Goal: Find contact information: Find contact information

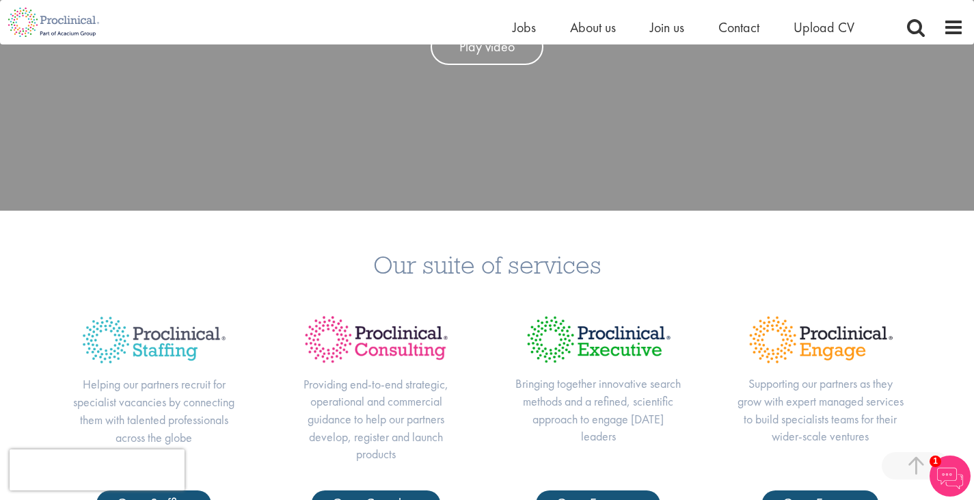
scroll to position [338, 0]
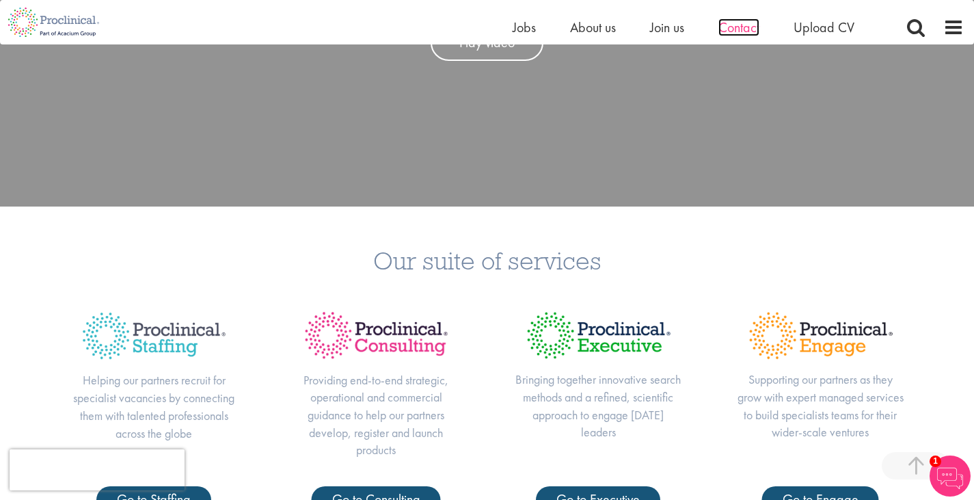
click at [734, 24] on span "Contact" at bounding box center [738, 27] width 41 height 18
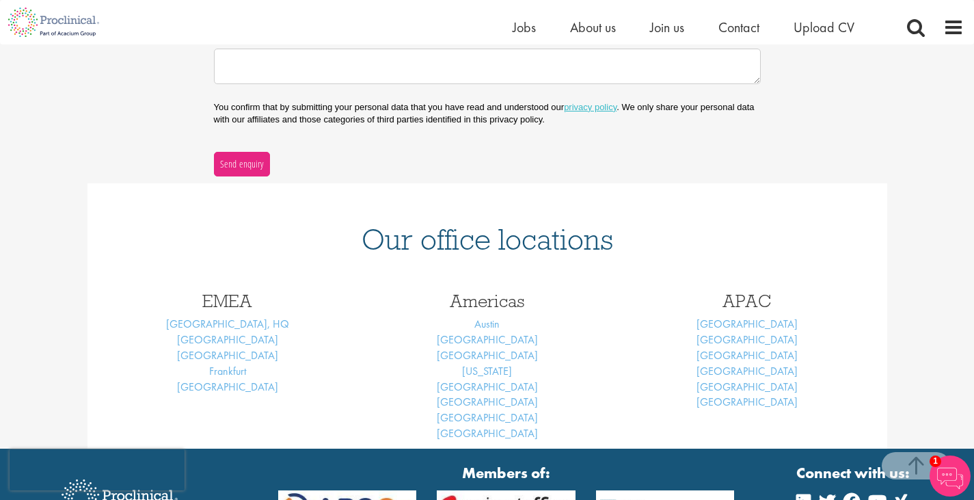
scroll to position [429, 0]
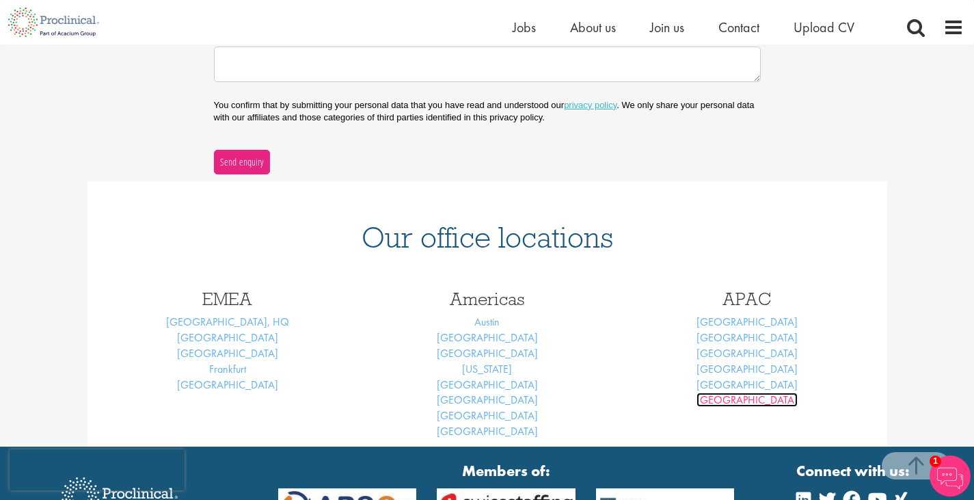
click at [744, 399] on link "[GEOGRAPHIC_DATA]" at bounding box center [747, 399] width 101 height 14
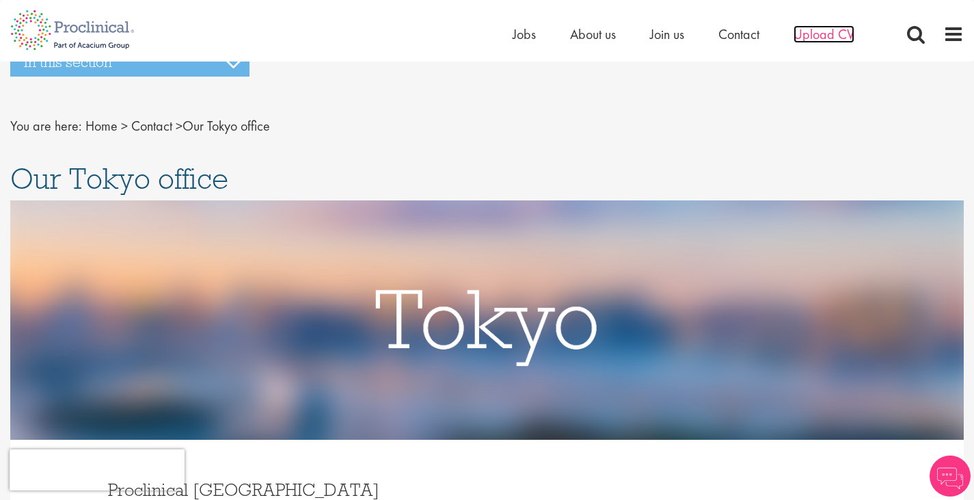
click at [824, 25] on span "Upload CV" at bounding box center [824, 34] width 61 height 18
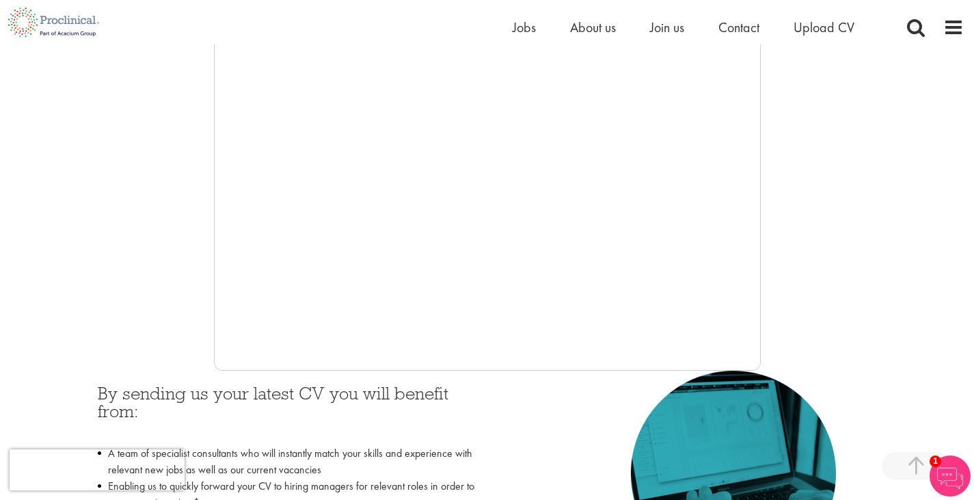
scroll to position [321, 0]
click at [77, 19] on img at bounding box center [53, 22] width 107 height 44
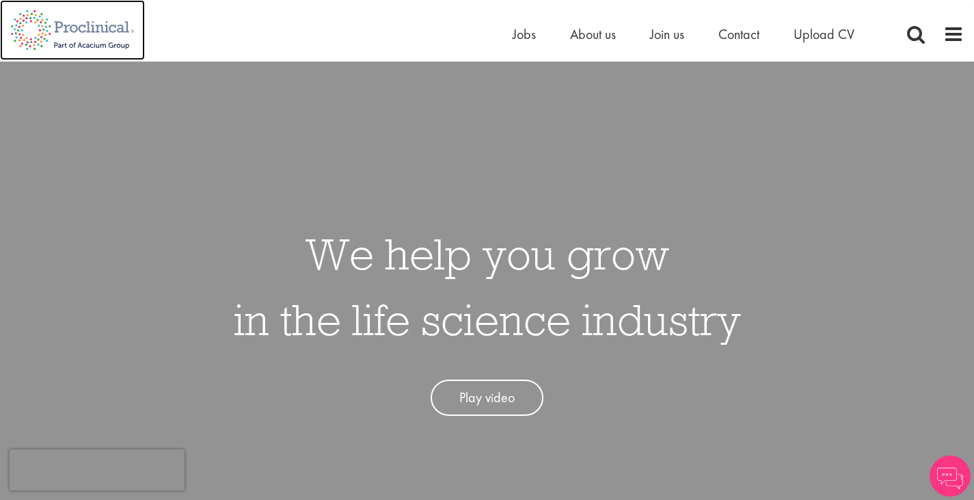
click at [77, 19] on img at bounding box center [72, 30] width 145 height 60
